Goal: Information Seeking & Learning: Check status

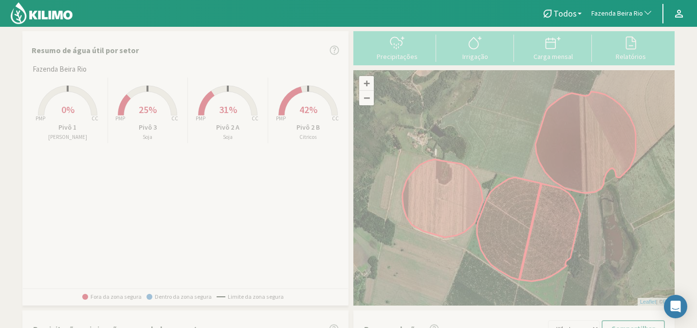
click at [614, 24] on nav "Todos Todos [PERSON_NAME] Citricos Soja Fazenda Beira Rio Todos Fazenda Beira R…" at bounding box center [348, 13] width 697 height 27
click at [623, 19] on button "Fazenda Beira Rio" at bounding box center [622, 13] width 71 height 21
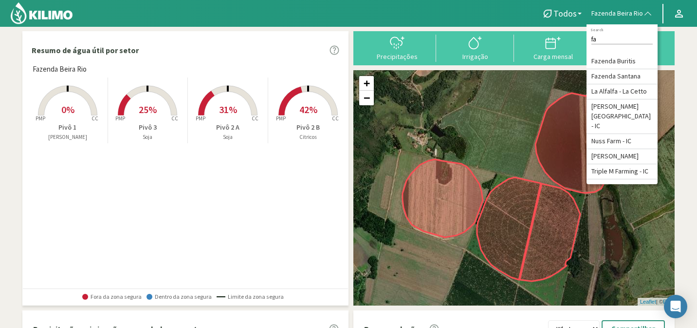
type input "f"
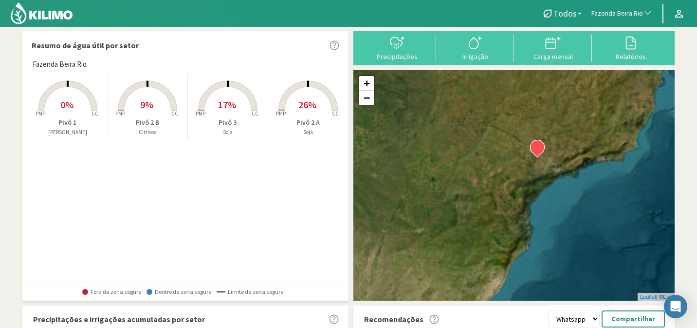
click at [610, 16] on span "Fazenda Beira Rio" at bounding box center [617, 14] width 52 height 10
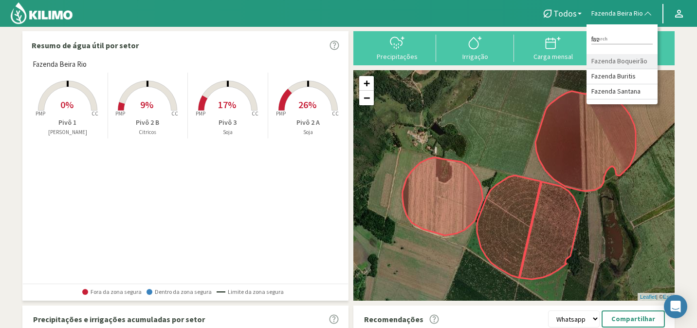
type input "faz"
click at [634, 62] on li "Fazenda Boqueirão" at bounding box center [622, 61] width 71 height 15
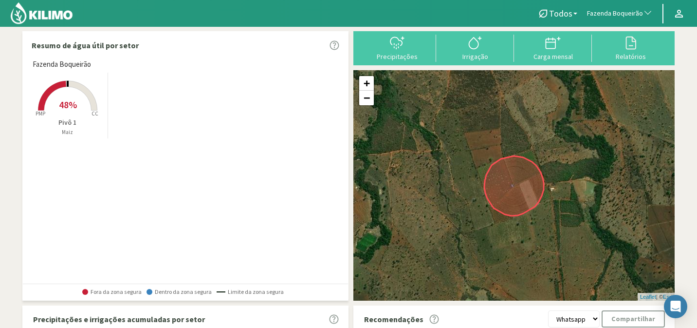
click at [70, 106] on span "48%" at bounding box center [68, 104] width 18 height 12
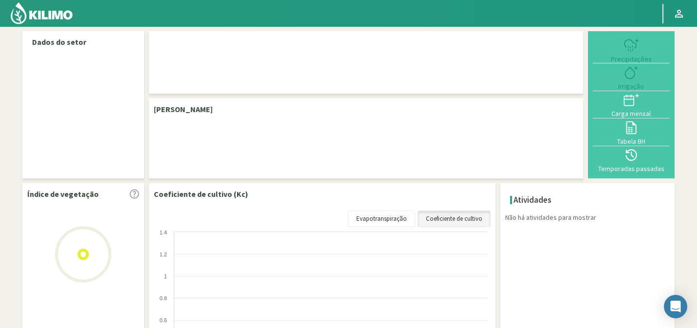
select select "104: Object"
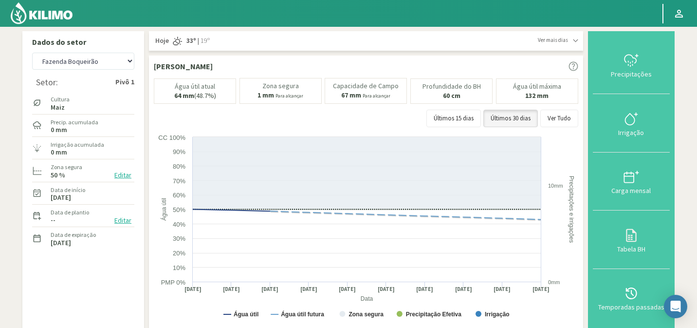
click at [47, 21] on img at bounding box center [42, 12] width 64 height 23
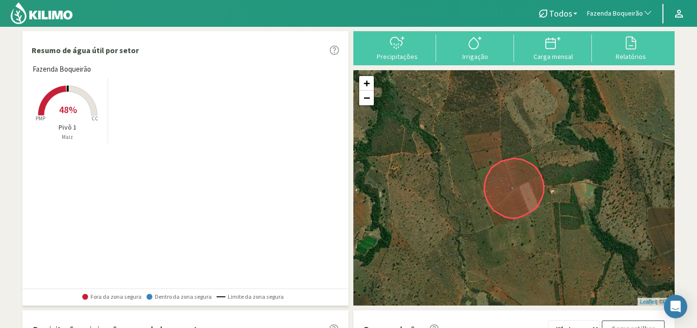
click at [59, 98] on rect at bounding box center [68, 116] width 78 height 78
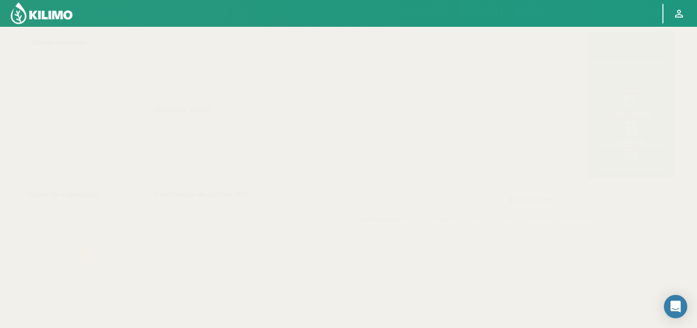
select select "104: Object"
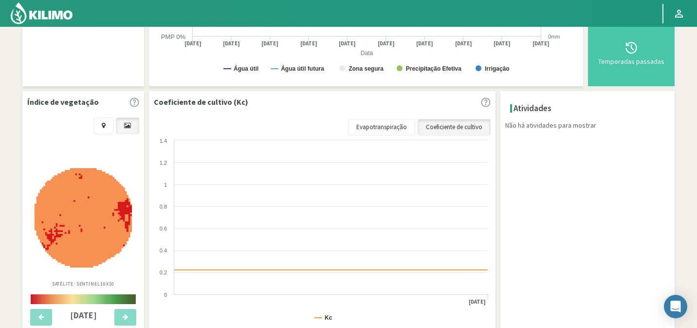
scroll to position [243, 0]
